Goal: Task Accomplishment & Management: Manage account settings

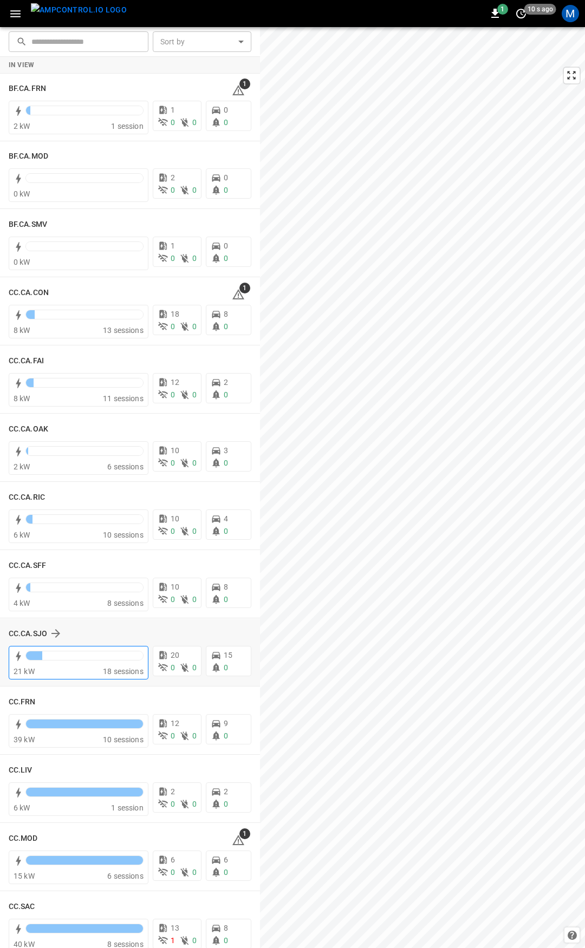
click at [90, 657] on div at bounding box center [84, 658] width 118 height 15
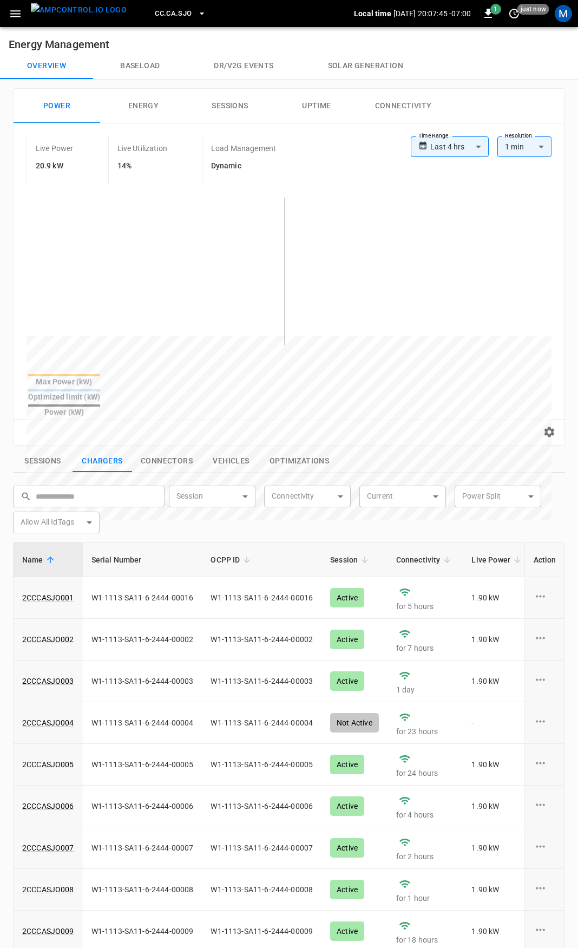
click at [23, 17] on button "button" at bounding box center [15, 14] width 22 height 20
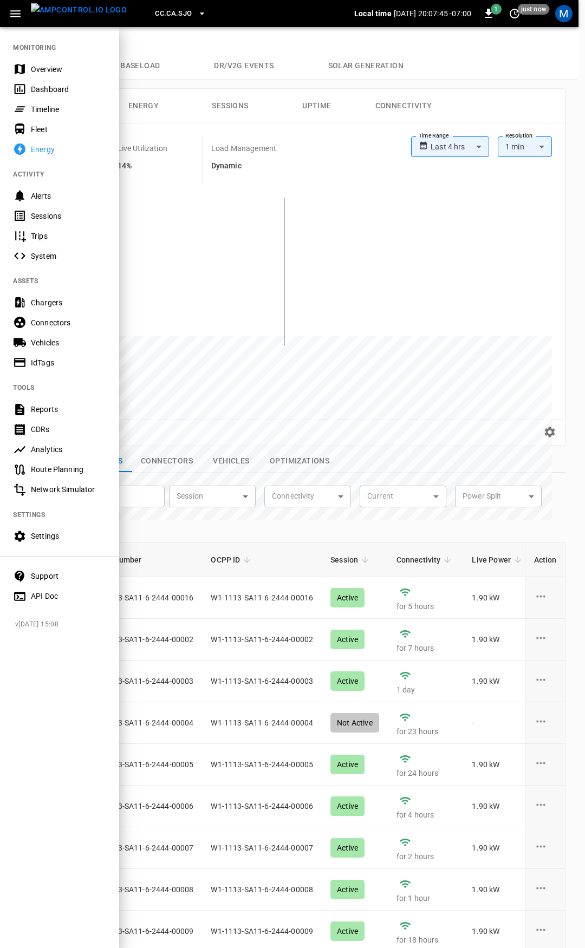
drag, startPoint x: 46, startPoint y: 70, endPoint x: 105, endPoint y: 128, distance: 82.3
click at [46, 70] on div "Overview" at bounding box center [68, 69] width 75 height 11
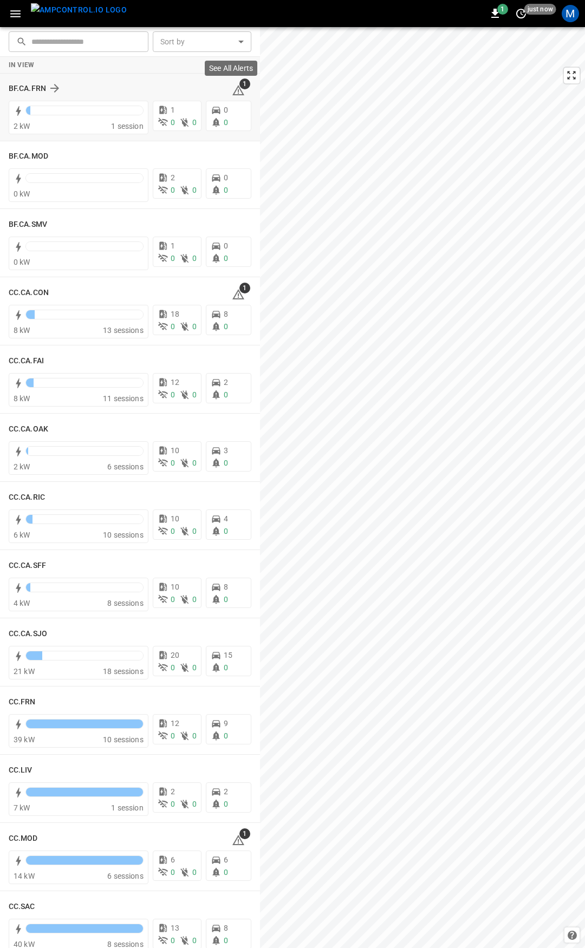
click at [233, 89] on icon at bounding box center [238, 90] width 13 height 13
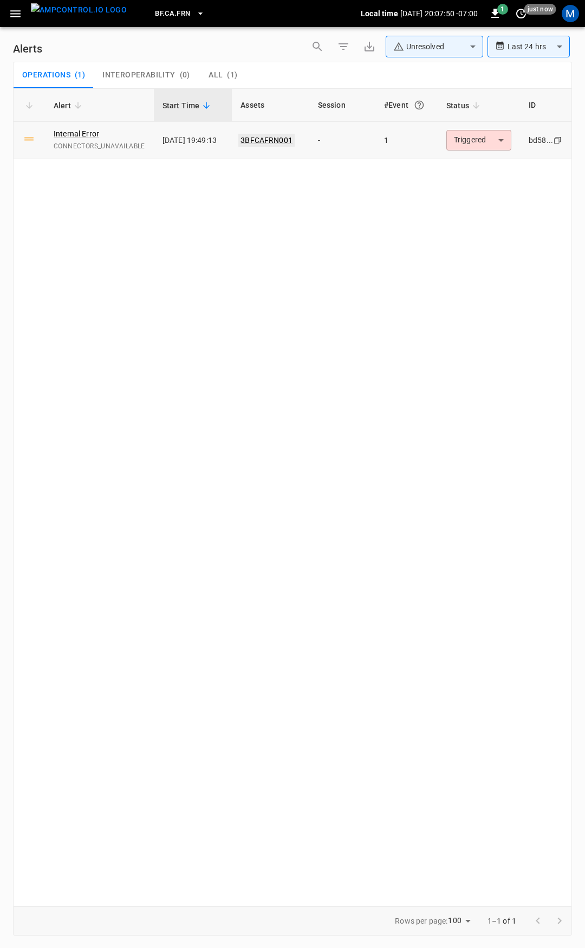
click at [286, 141] on link "3BFCAFRN001" at bounding box center [266, 140] width 56 height 13
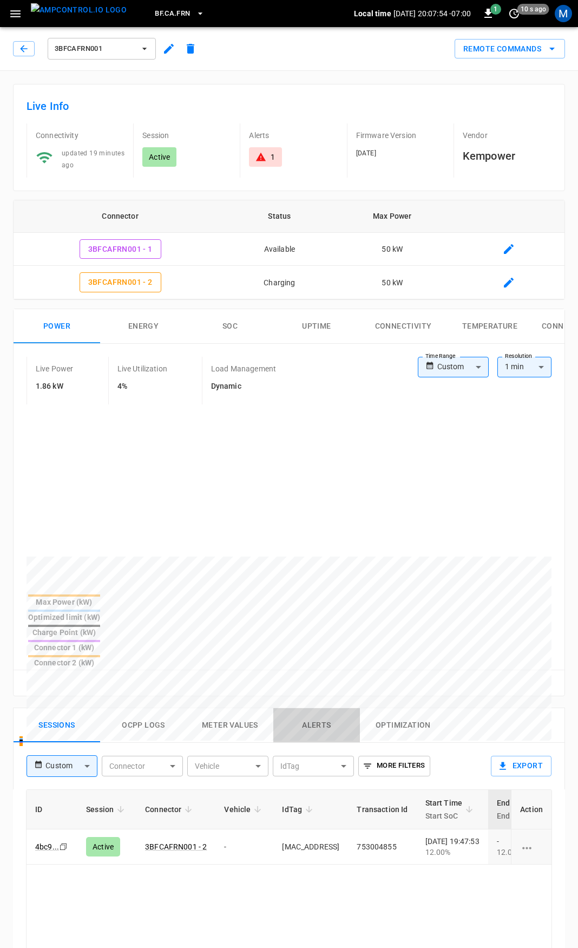
click at [310, 708] on button "Alerts" at bounding box center [316, 725] width 87 height 35
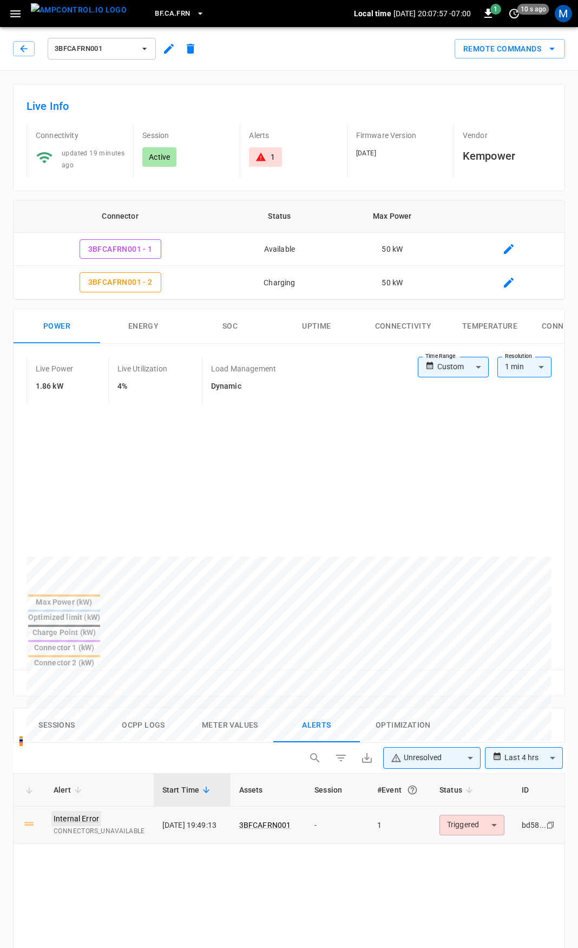
click at [83, 811] on link "Internal Error" at bounding box center [76, 818] width 50 height 15
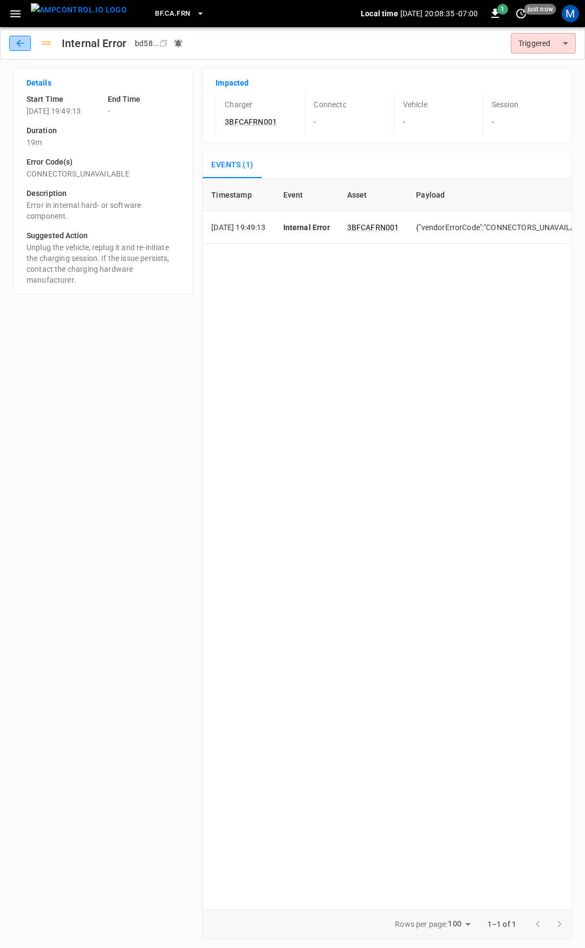
click at [21, 39] on icon "button" at bounding box center [20, 43] width 11 height 11
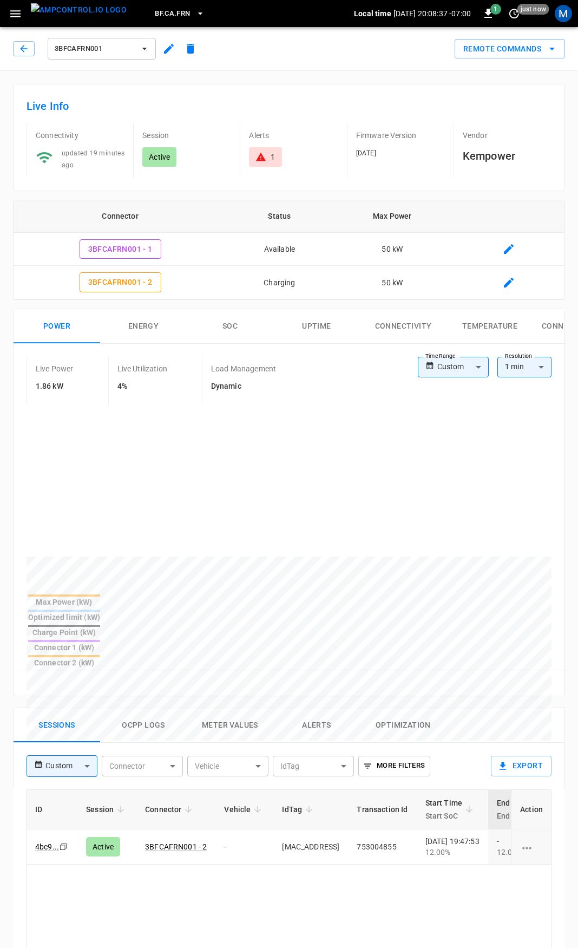
click at [317, 708] on button "Alerts" at bounding box center [316, 725] width 87 height 35
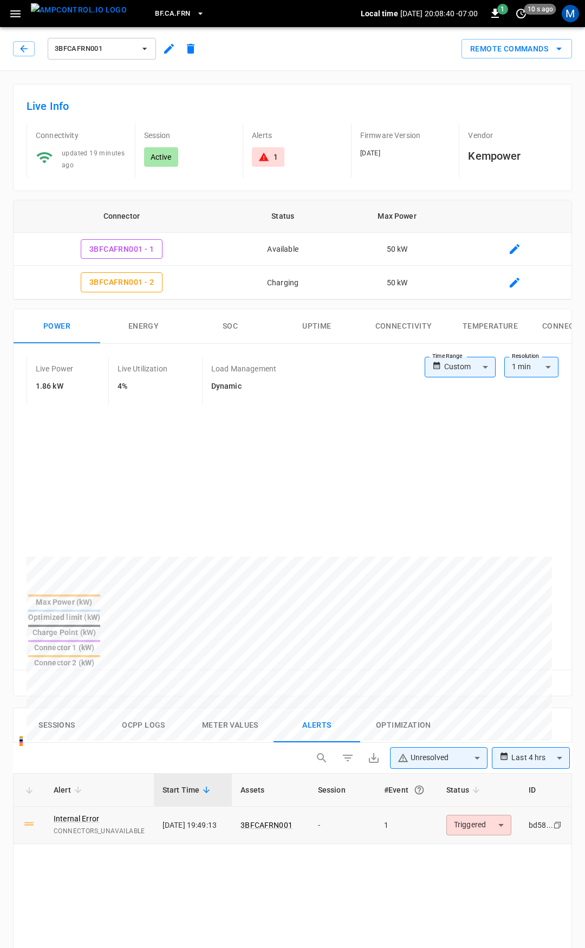
click at [471, 775] on body "**********" at bounding box center [292, 821] width 585 height 1642
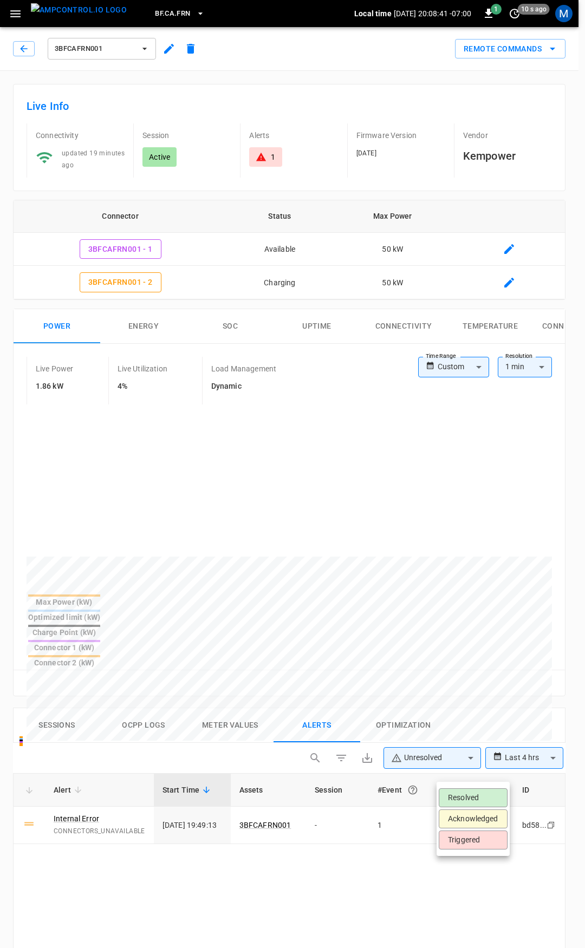
click at [475, 796] on li "Resolved" at bounding box center [472, 797] width 69 height 19
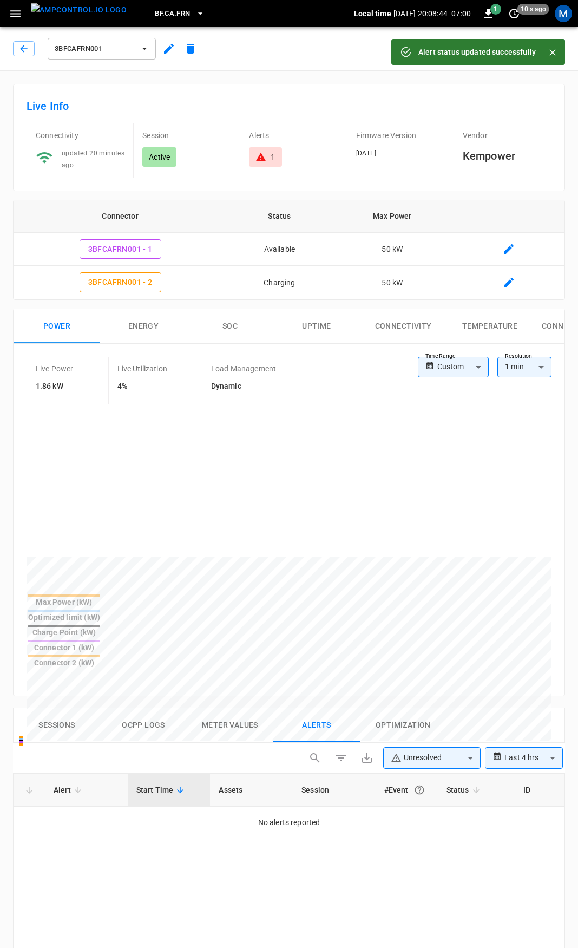
click at [326, 708] on button "Alerts" at bounding box center [316, 725] width 87 height 35
click at [449, 705] on body "**********" at bounding box center [289, 821] width 578 height 1642
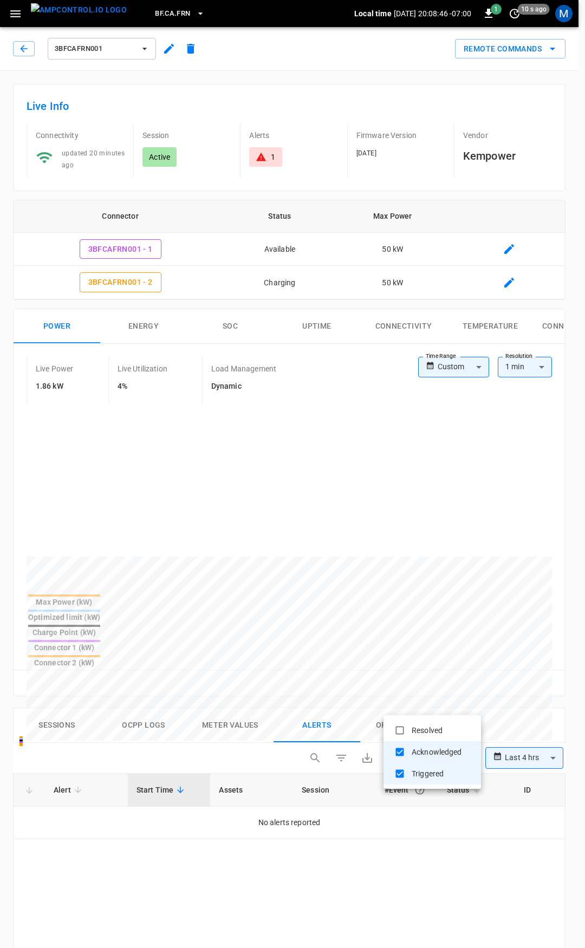
click at [444, 728] on li "Resolved" at bounding box center [431, 730] width 97 height 22
type input "**********"
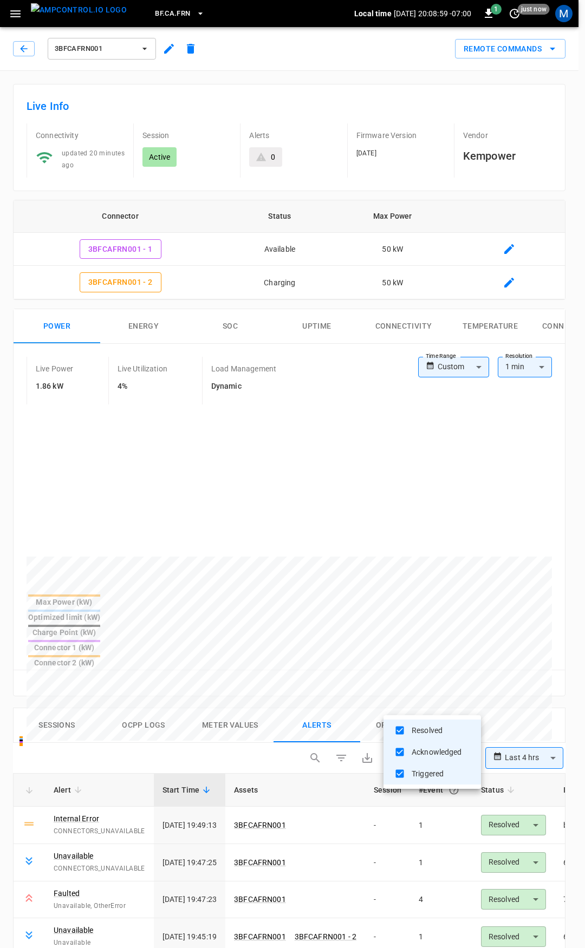
click at [68, 840] on div at bounding box center [292, 474] width 585 height 948
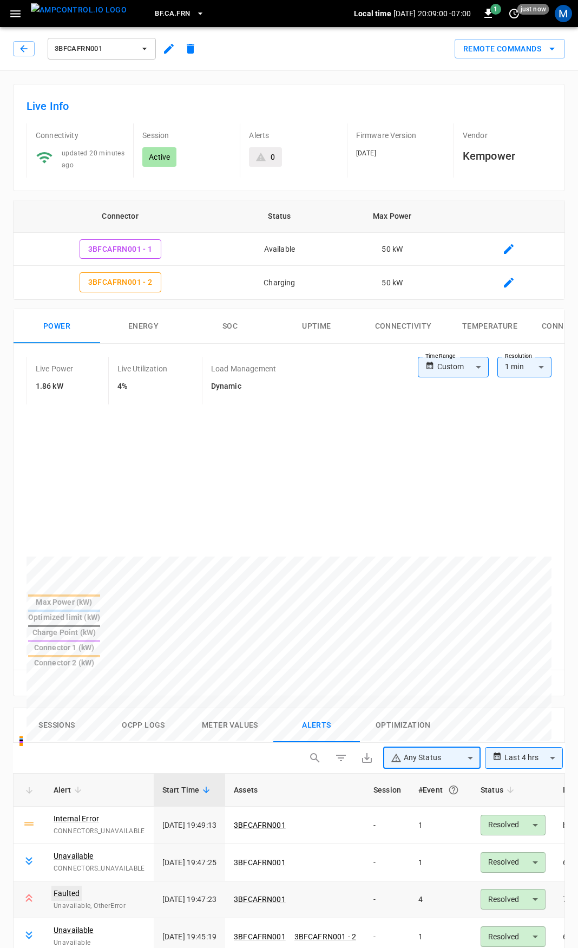
click at [63, 886] on link "Faulted" at bounding box center [66, 893] width 30 height 15
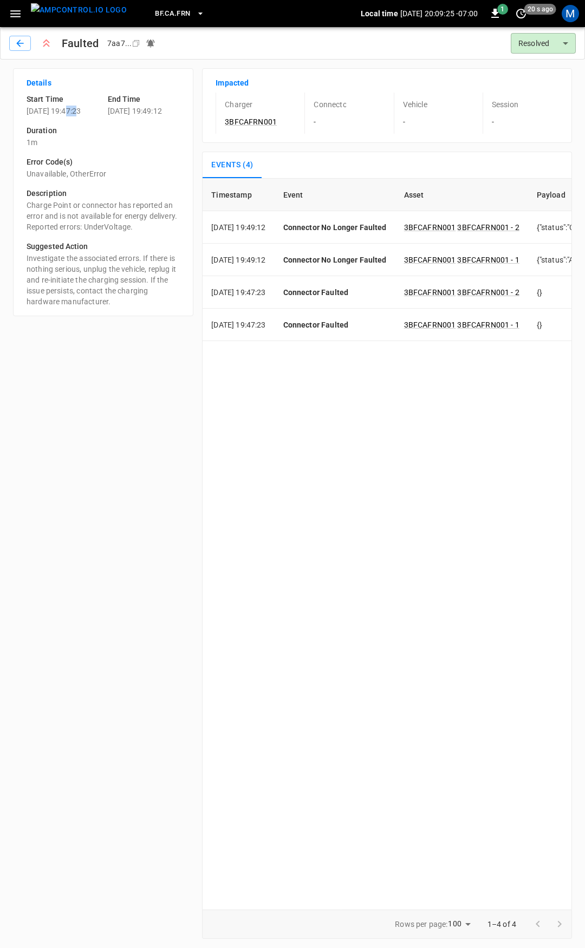
drag, startPoint x: 69, startPoint y: 111, endPoint x: 78, endPoint y: 112, distance: 9.3
click at [78, 112] on p "[DATE] 19:47:23" at bounding box center [63, 111] width 73 height 11
click at [14, 45] on button "button" at bounding box center [20, 43] width 22 height 15
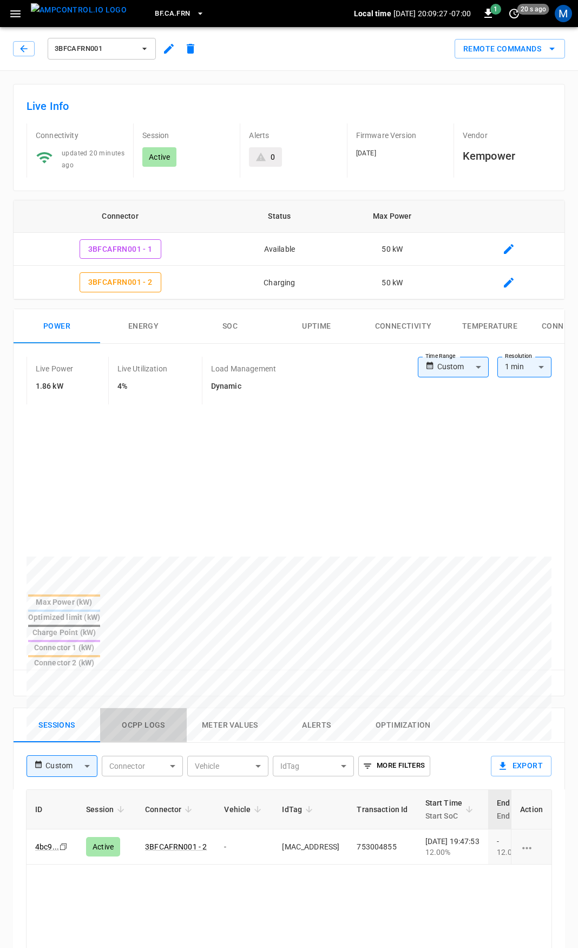
click at [140, 708] on button "Ocpp logs" at bounding box center [143, 725] width 87 height 35
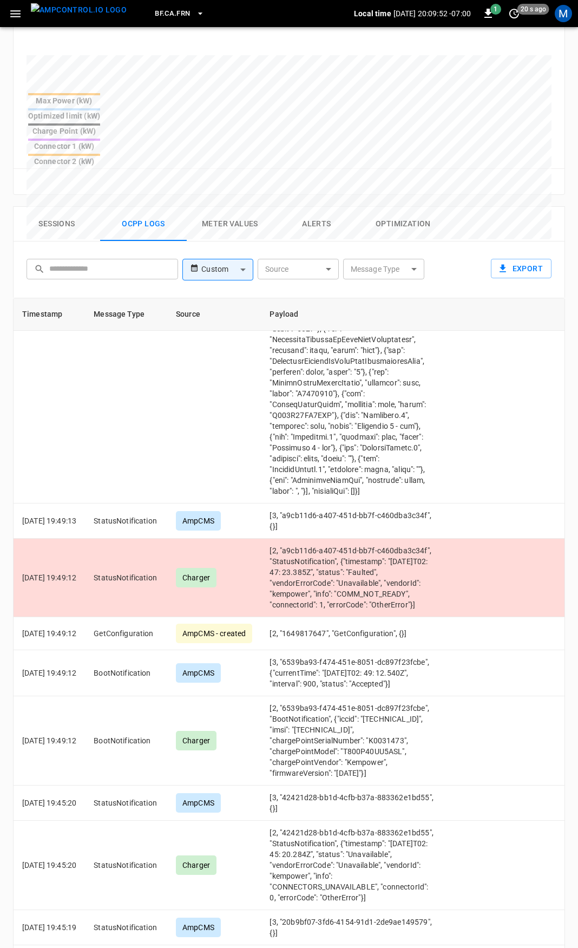
scroll to position [8350, 0]
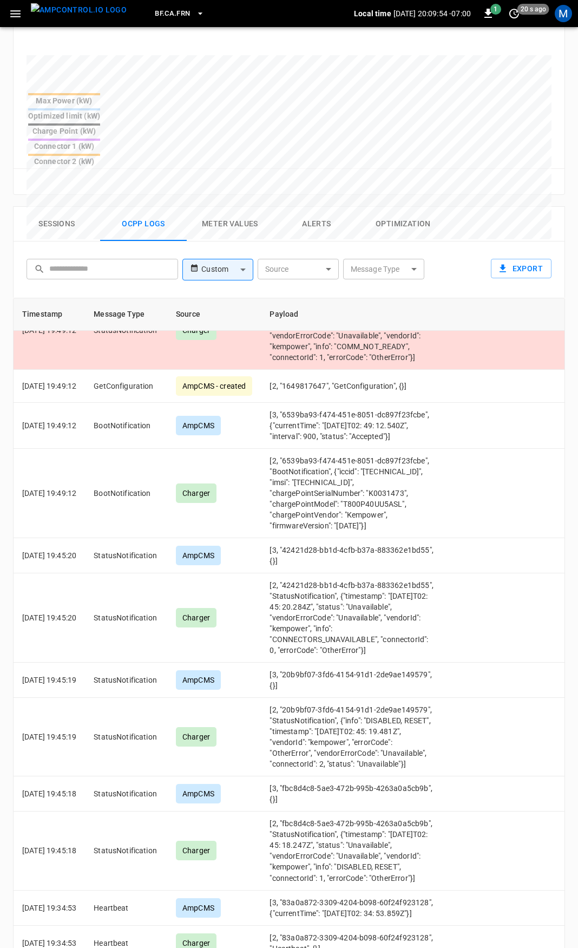
drag, startPoint x: 554, startPoint y: 922, endPoint x: 563, endPoint y: 895, distance: 28.6
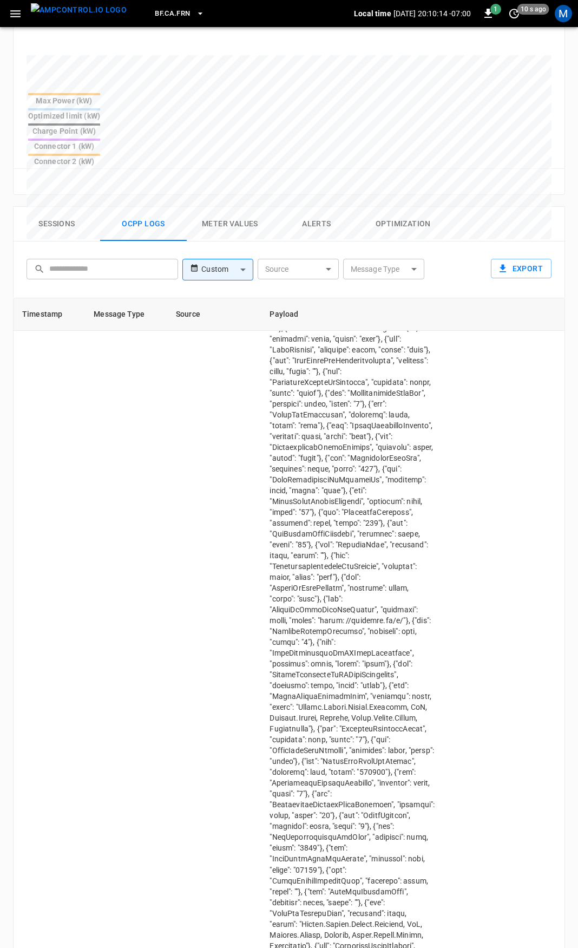
scroll to position [6605, 0]
